Goal: Information Seeking & Learning: Learn about a topic

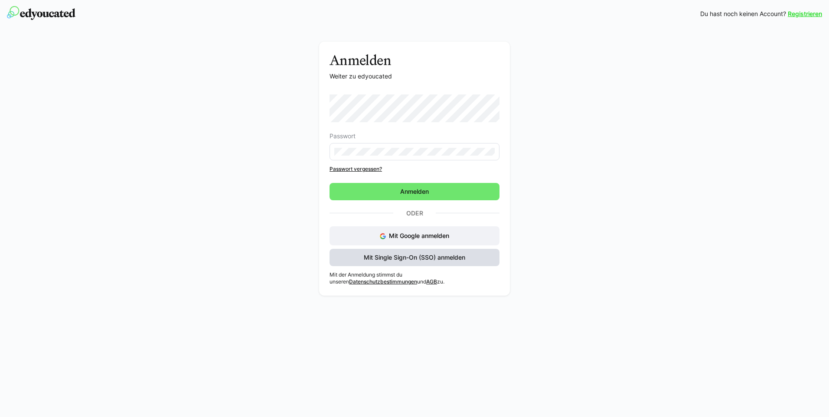
click at [420, 257] on span "Mit Single Sign-On (SSO) anmelden" at bounding box center [414, 257] width 104 height 9
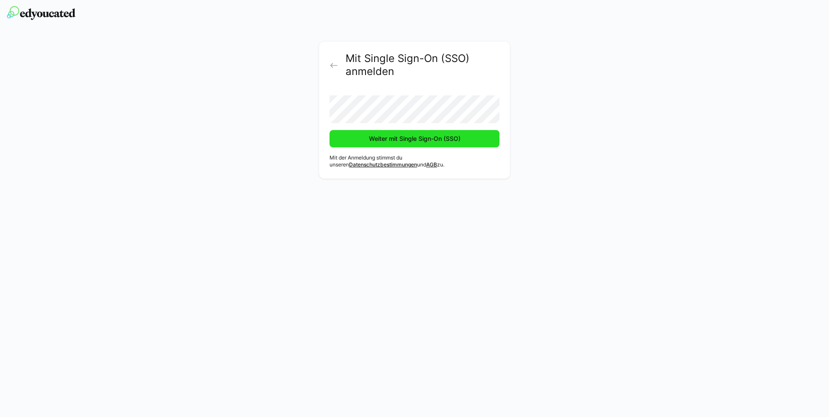
click at [425, 140] on span "Weiter mit Single Sign-On (SSO)" at bounding box center [415, 138] width 94 height 9
click at [477, 139] on span "Weiter mit Single Sign-On (SSO)" at bounding box center [414, 138] width 170 height 17
click at [434, 139] on span "Weiter mit Single Sign-On (SSO)" at bounding box center [415, 138] width 94 height 9
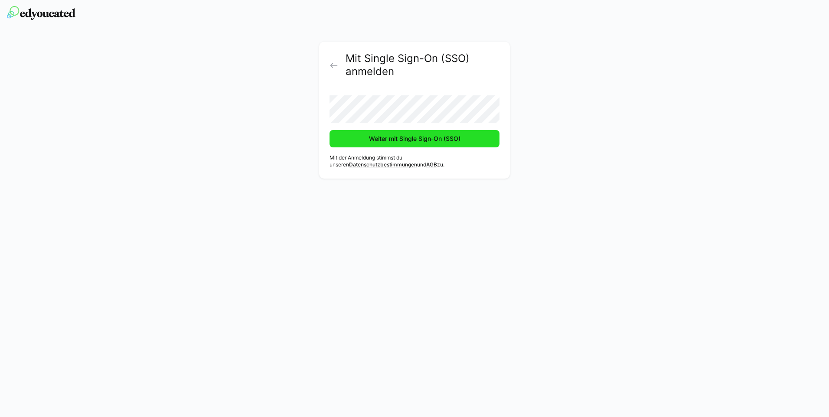
click at [434, 139] on span "Weiter mit Single Sign-On (SSO)" at bounding box center [415, 138] width 94 height 9
click at [425, 143] on span "Weiter mit Single Sign-On (SSO)" at bounding box center [415, 138] width 94 height 9
click at [424, 140] on span "Weiter mit Single Sign-On (SSO)" at bounding box center [415, 138] width 94 height 9
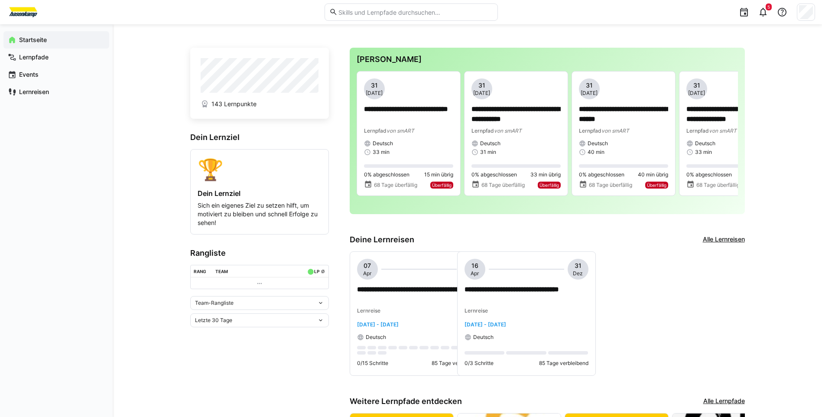
click at [320, 305] on eds-icon at bounding box center [320, 302] width 7 height 7
click at [223, 321] on div "Team-Rangliste" at bounding box center [259, 323] width 128 height 7
click at [175, 260] on div "**********" at bounding box center [467, 306] width 709 height 564
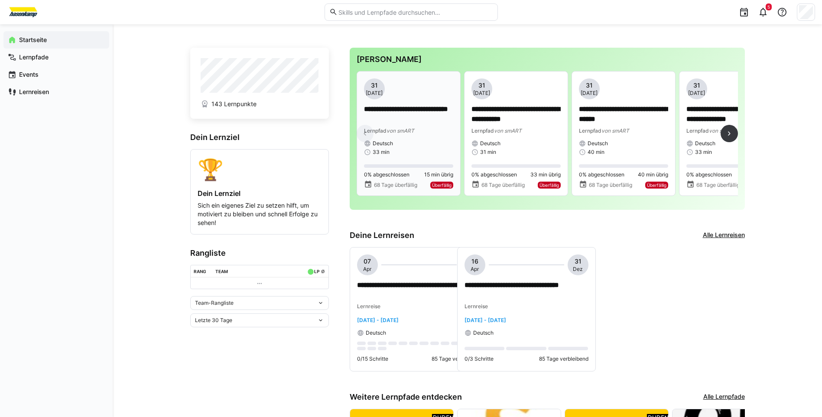
click at [441, 185] on span "Überfällig" at bounding box center [442, 184] width 20 height 5
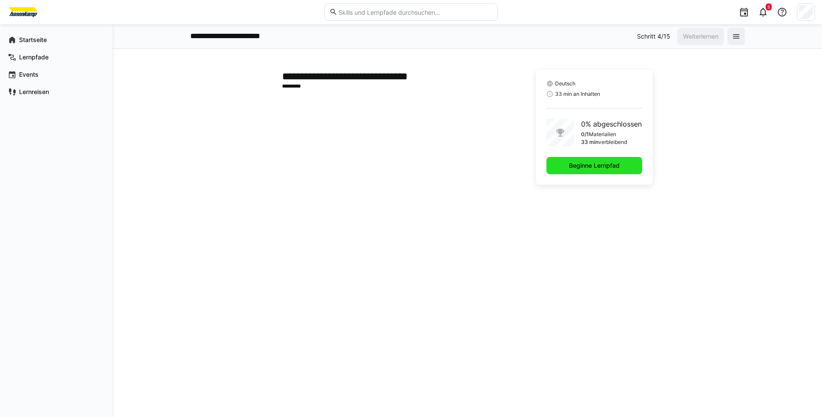
click at [579, 169] on span "Beginne Lernpfad" at bounding box center [594, 165] width 53 height 9
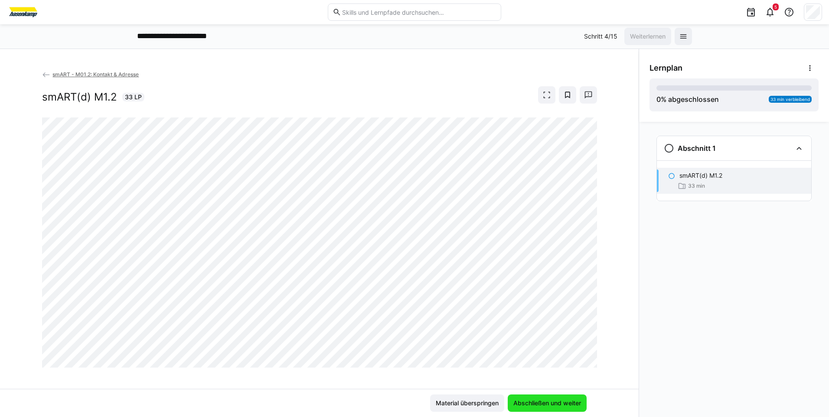
click at [547, 402] on span "Abschließen und weiter" at bounding box center [547, 403] width 70 height 9
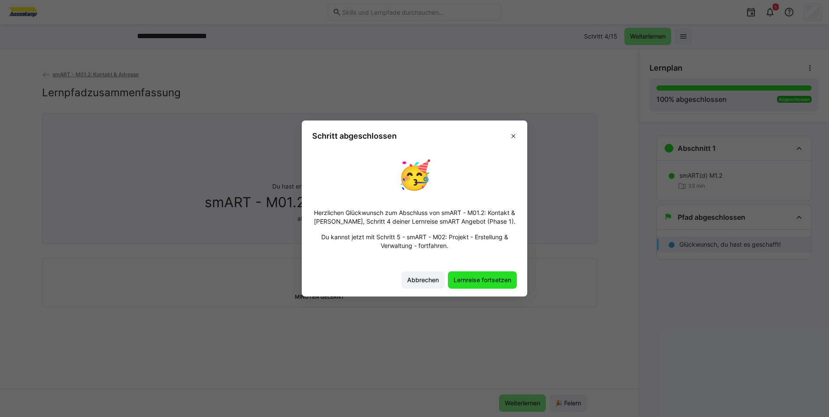
click at [480, 279] on span "Lernreise fortsetzen" at bounding box center [482, 280] width 60 height 9
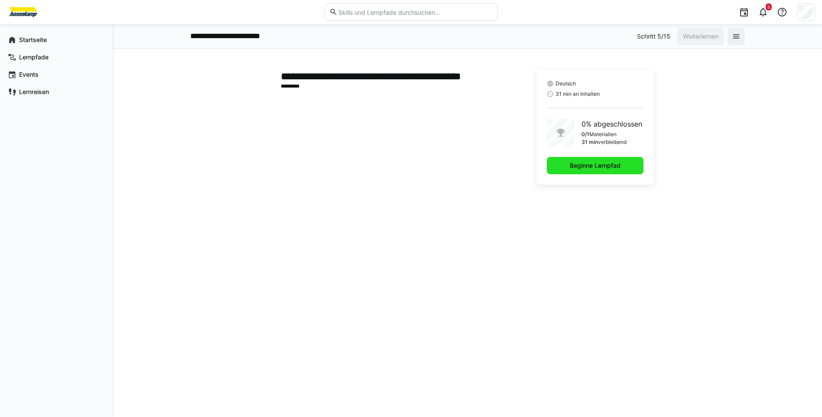
click at [582, 162] on span "Beginne Lernpfad" at bounding box center [595, 165] width 53 height 9
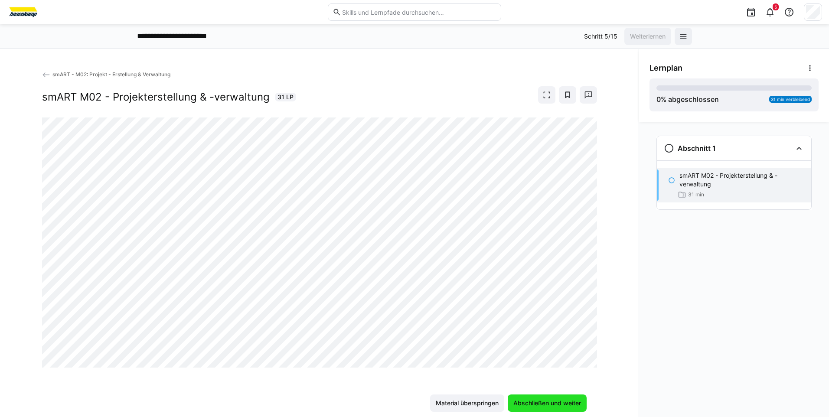
click at [529, 398] on span "Abschließen und weiter" at bounding box center [547, 402] width 79 height 17
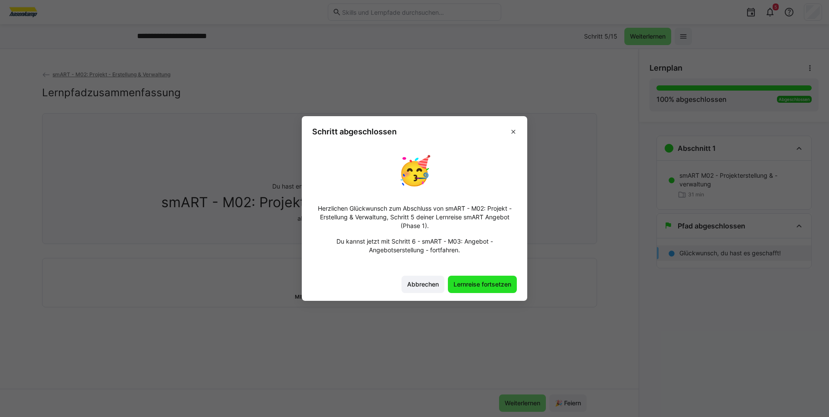
click at [476, 286] on span "Lernreise fortsetzen" at bounding box center [482, 284] width 60 height 9
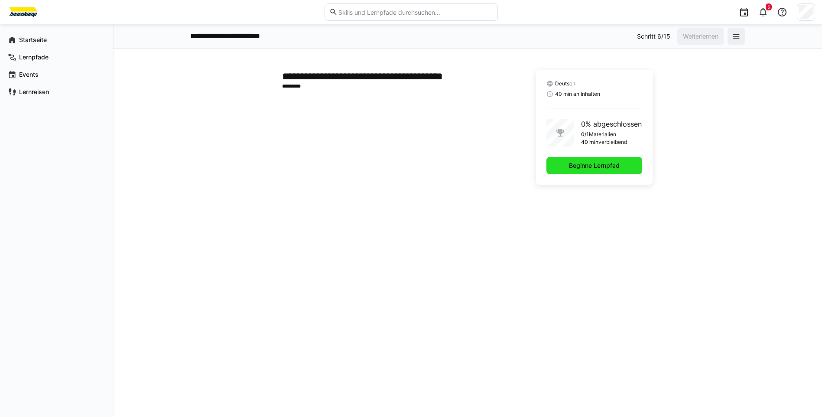
click at [562, 166] on span "Beginne Lernpfad" at bounding box center [595, 165] width 96 height 17
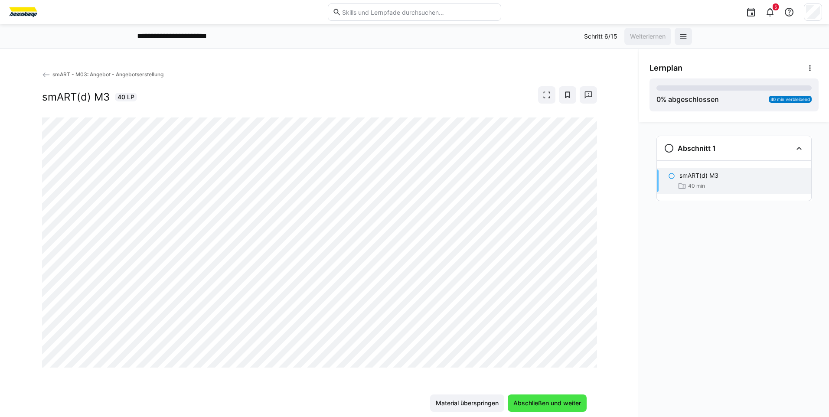
click at [532, 403] on span "Abschließen und weiter" at bounding box center [547, 403] width 70 height 9
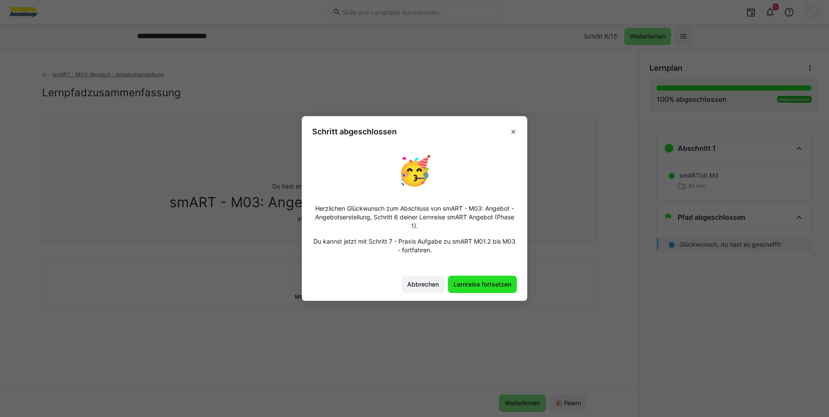
click at [485, 282] on span "Lernreise fortsetzen" at bounding box center [482, 284] width 60 height 9
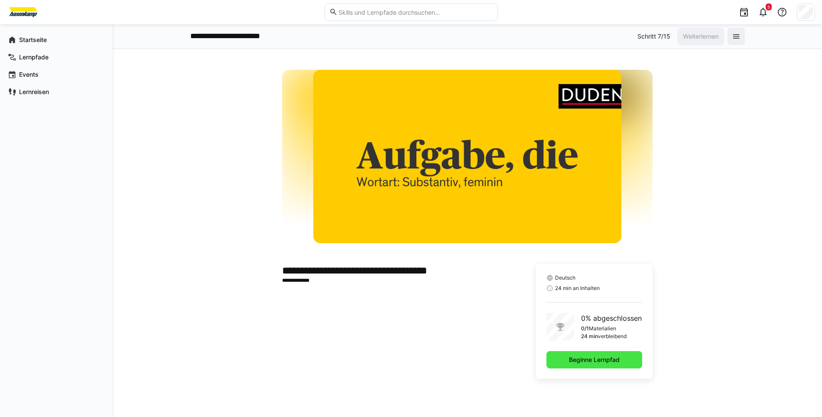
click at [560, 357] on span "Beginne Lernpfad" at bounding box center [595, 359] width 96 height 17
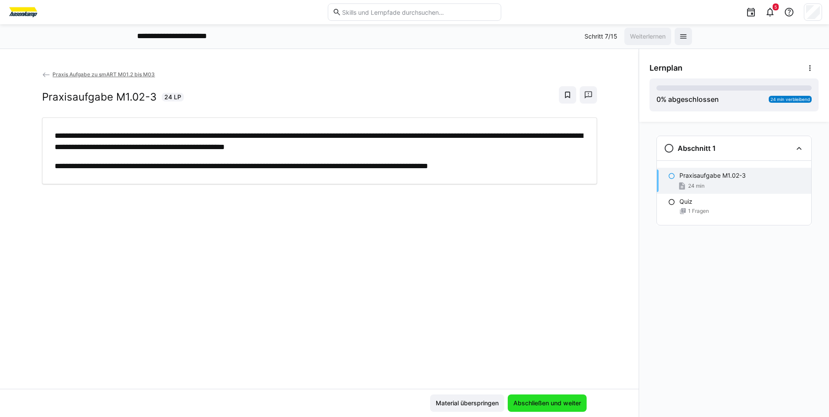
click at [543, 402] on span "Abschließen und weiter" at bounding box center [547, 403] width 70 height 9
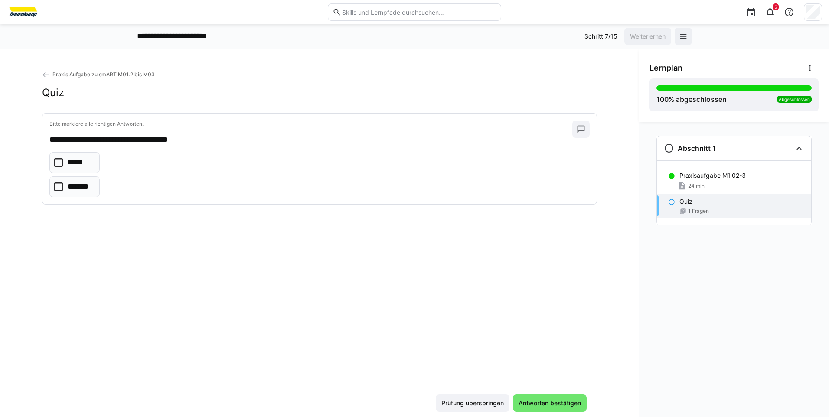
click at [59, 163] on icon at bounding box center [58, 162] width 9 height 9
click at [770, 10] on eds-icon at bounding box center [770, 12] width 10 height 10
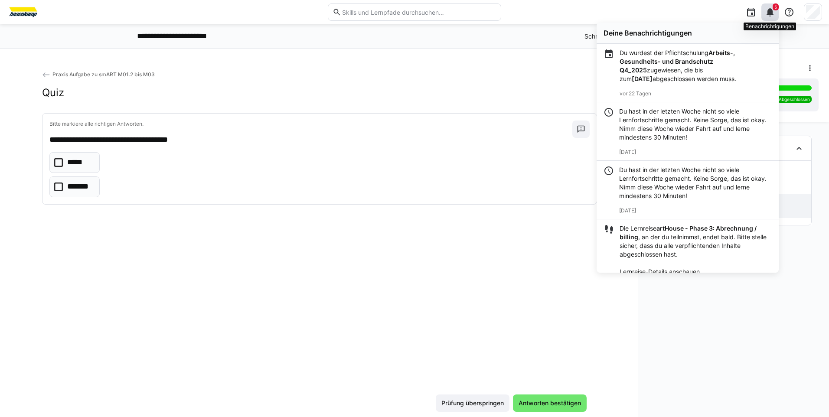
click at [770, 10] on eds-icon at bounding box center [770, 12] width 10 height 10
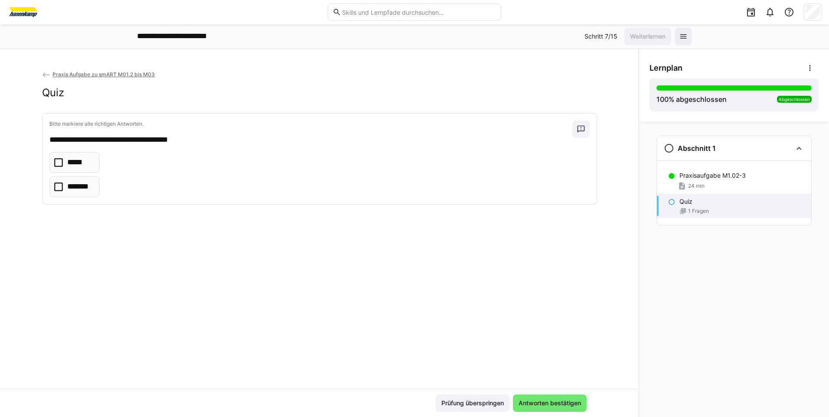
click at [58, 188] on icon at bounding box center [58, 186] width 9 height 9
click at [532, 400] on span "Antworten bestätigen" at bounding box center [549, 403] width 65 height 9
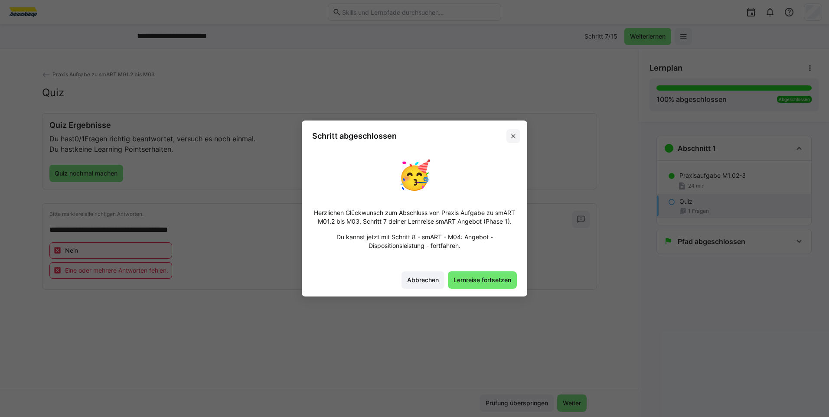
click at [512, 137] on eds-icon at bounding box center [513, 136] width 7 height 7
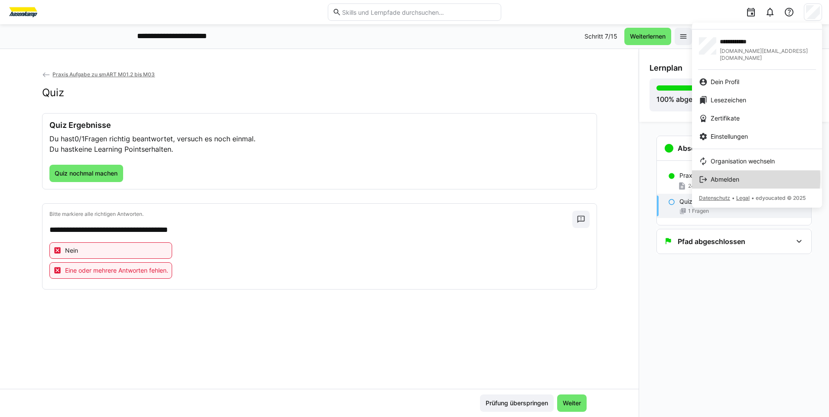
click at [725, 175] on span "Abmelden" at bounding box center [724, 179] width 29 height 9
